Goal: Task Accomplishment & Management: Complete application form

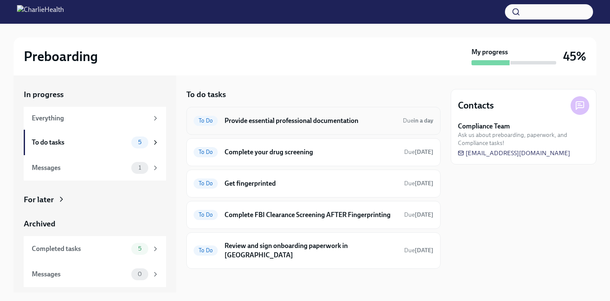
click at [272, 125] on h6 "Provide essential professional documentation" at bounding box center [309, 120] width 171 height 9
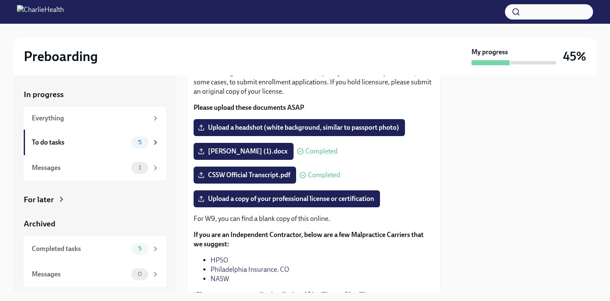
scroll to position [70, 0]
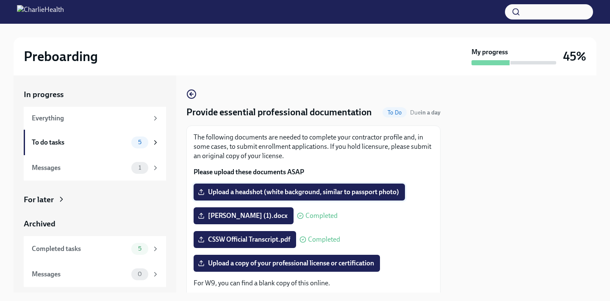
click at [287, 196] on span "Upload a headshot (white background, similar to passport photo)" at bounding box center [298, 192] width 199 height 8
click at [0, 0] on input "Upload a headshot (white background, similar to passport photo)" at bounding box center [0, 0] width 0 height 0
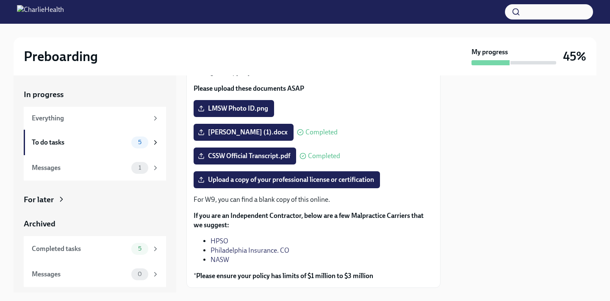
scroll to position [88, 0]
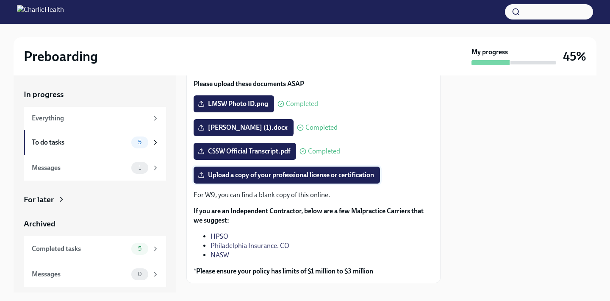
click at [338, 179] on span "Upload a copy of your professional license or certification" at bounding box center [286, 175] width 174 height 8
click at [0, 0] on input "Upload a copy of your professional license or certification" at bounding box center [0, 0] width 0 height 0
click at [291, 179] on span "Upload a copy of your professional license or certification" at bounding box center [286, 175] width 174 height 8
click at [0, 0] on input "Upload a copy of your professional license or certification" at bounding box center [0, 0] width 0 height 0
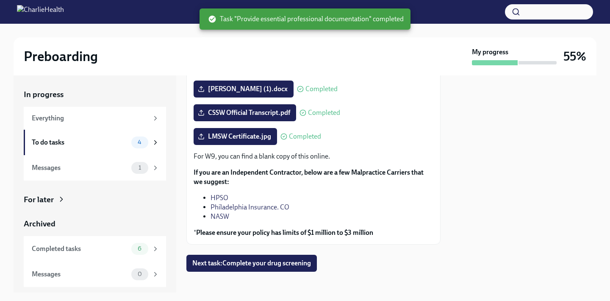
scroll to position [133, 0]
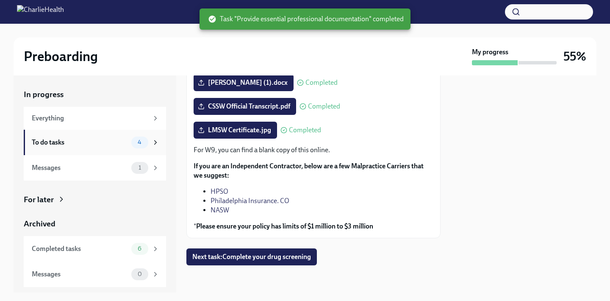
click at [143, 148] on div "To do tasks 4" at bounding box center [95, 142] width 142 height 25
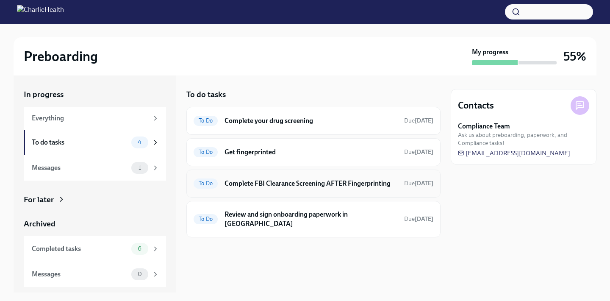
click at [313, 187] on h6 "Complete FBI Clearance Screening AFTER Fingerprinting" at bounding box center [310, 183] width 173 height 9
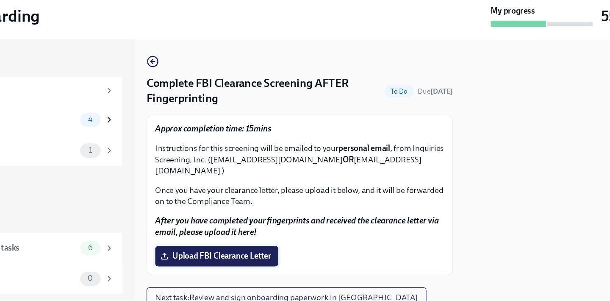
click at [246, 255] on span "Upload FBI Clearance Letter" at bounding box center [244, 255] width 90 height 8
click at [0, 0] on input "Upload FBI Clearance Letter" at bounding box center [0, 0] width 0 height 0
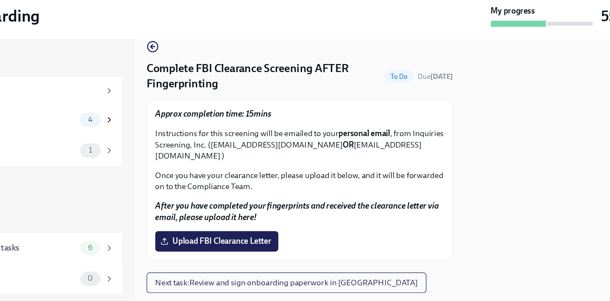
scroll to position [14, 0]
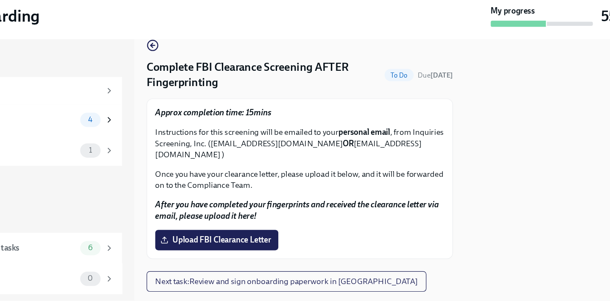
drag, startPoint x: 267, startPoint y: 162, endPoint x: 375, endPoint y: 163, distance: 108.8
click at [375, 163] on p "Instructions for this screening will be emailed to your personal email , from I…" at bounding box center [313, 162] width 240 height 28
copy p "[EMAIL_ADDRESS][DOMAIN_NAME]"
click at [265, 192] on p "Once you have your clearance letter, please upload it below, and it will be for…" at bounding box center [313, 191] width 240 height 19
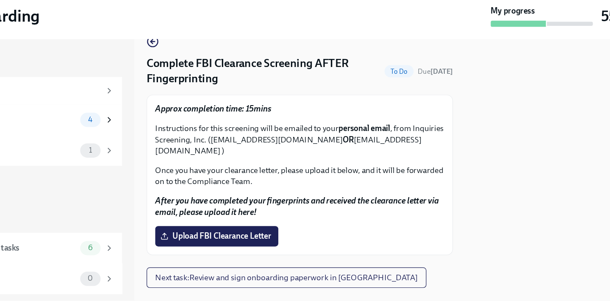
scroll to position [33, 0]
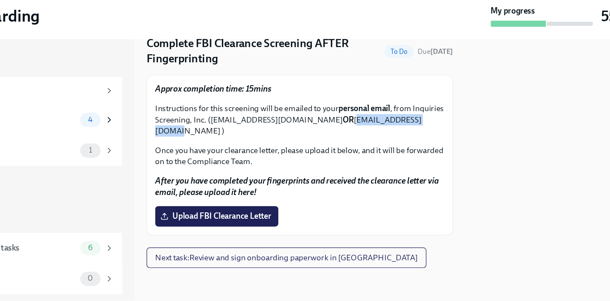
drag, startPoint x: 254, startPoint y: 152, endPoint x: 194, endPoint y: 152, distance: 59.7
click at [194, 152] on p "Instructions for this screening will be emailed to your personal email , from I…" at bounding box center [313, 142] width 240 height 28
copy p "[EMAIL_ADDRESS][DOMAIN_NAME]"
click at [274, 178] on p "Once you have your clearance letter, please upload it below, and it will be for…" at bounding box center [313, 172] width 240 height 19
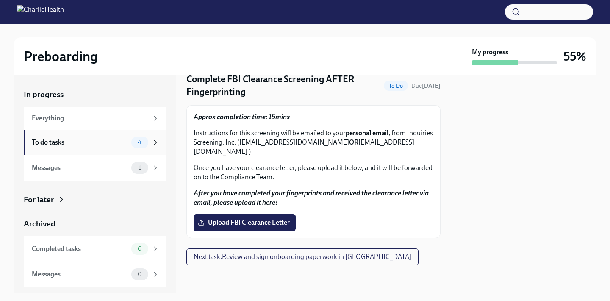
click at [139, 140] on span "4" at bounding box center [140, 142] width 14 height 6
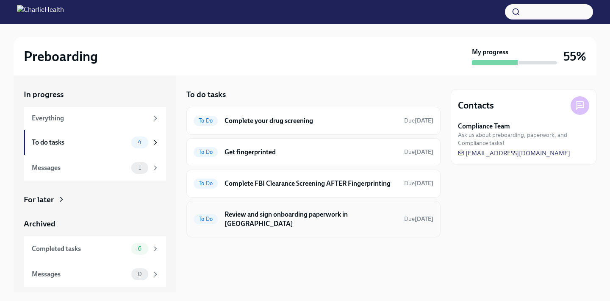
click at [334, 216] on h6 "Review and sign onboarding paperwork in [GEOGRAPHIC_DATA]" at bounding box center [310, 219] width 173 height 19
